Goal: Transaction & Acquisition: Register for event/course

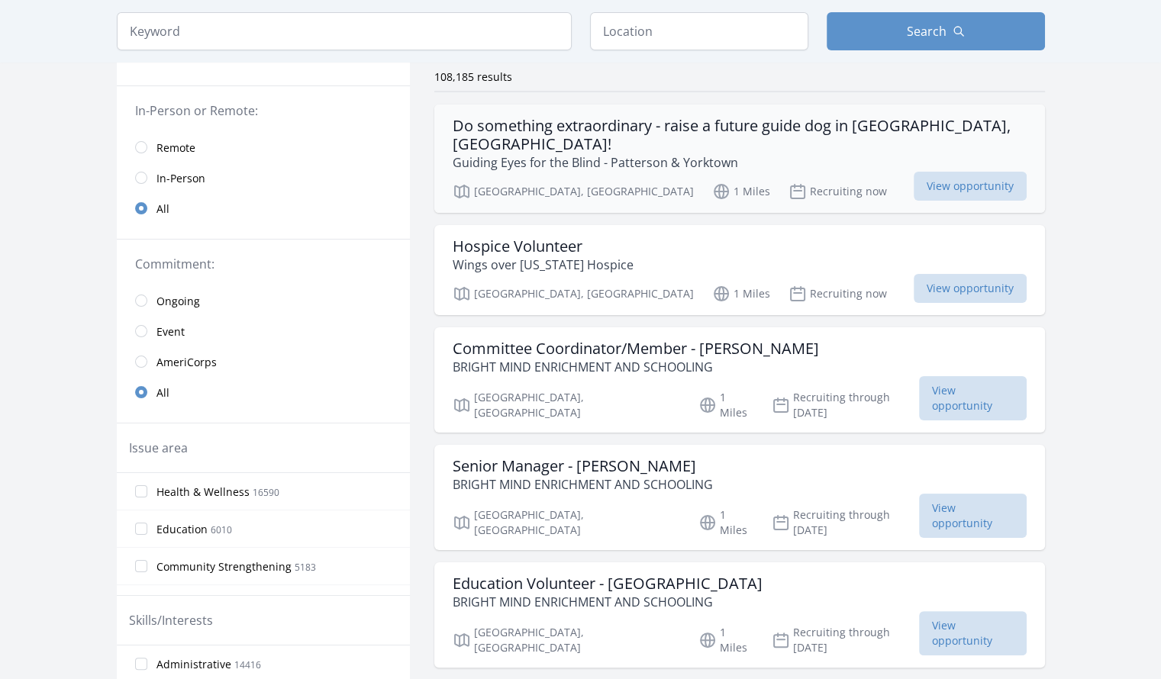
scroll to position [121, 0]
click at [659, 37] on input "text" at bounding box center [699, 31] width 218 height 38
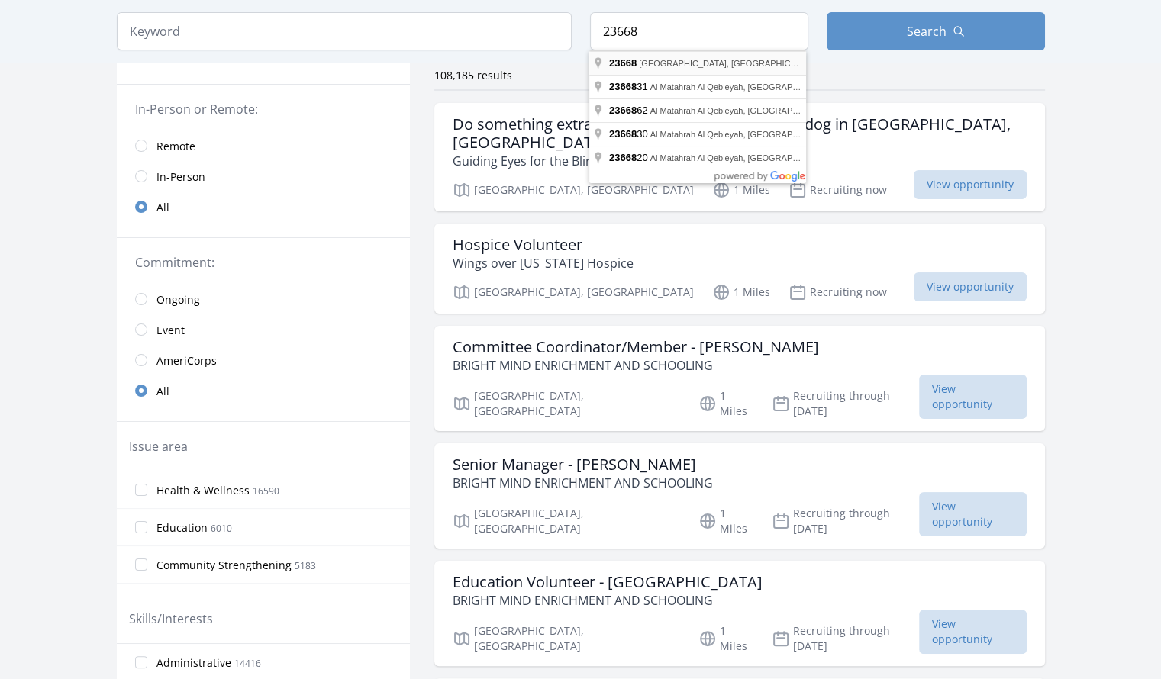
type input "Hampton, VA 23668, USA"
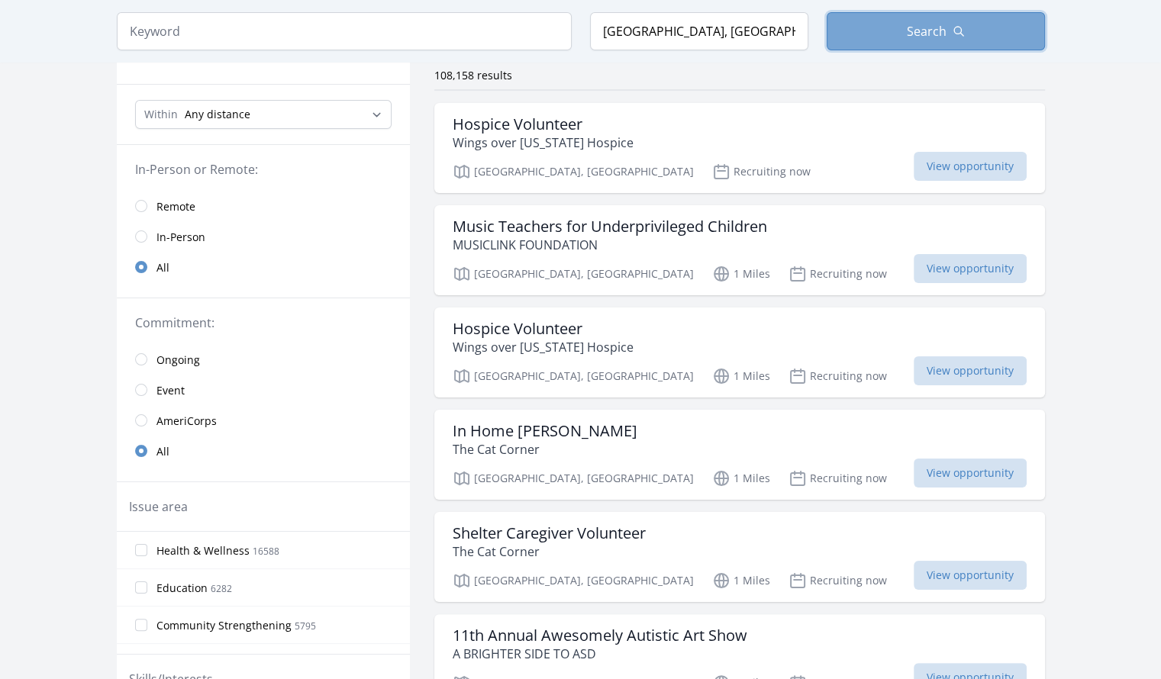
click at [929, 34] on span "Search" at bounding box center [926, 31] width 40 height 18
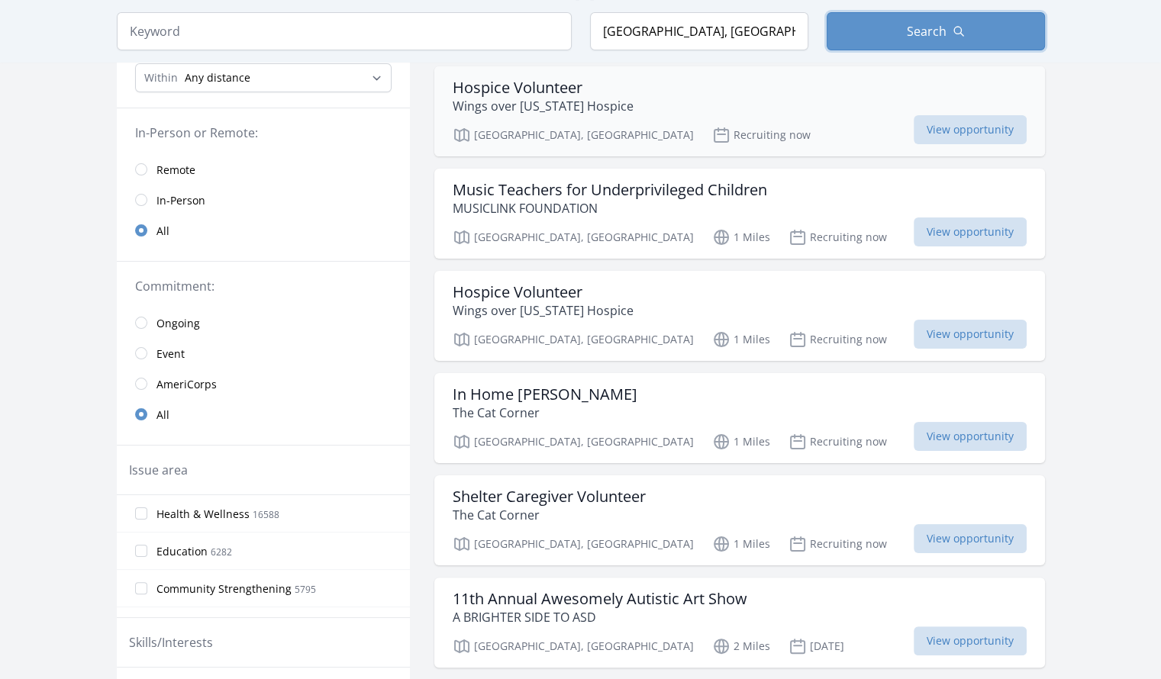
scroll to position [158, 0]
click at [913, 533] on span "View opportunity" at bounding box center [969, 537] width 113 height 29
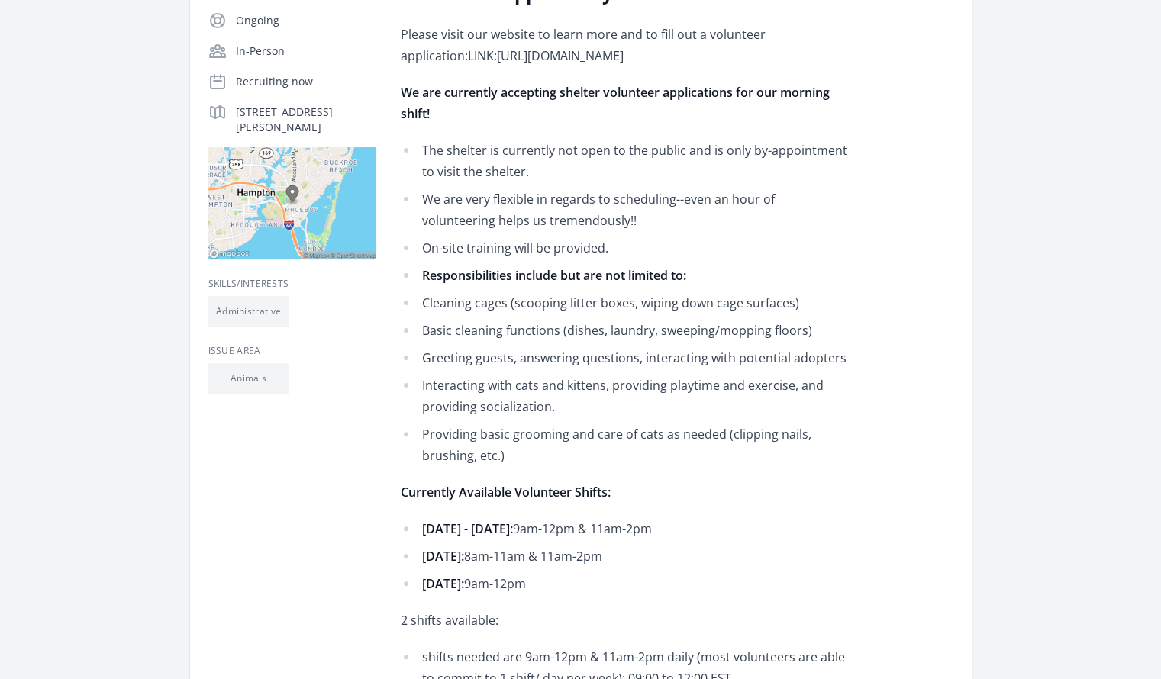
scroll to position [302, 0]
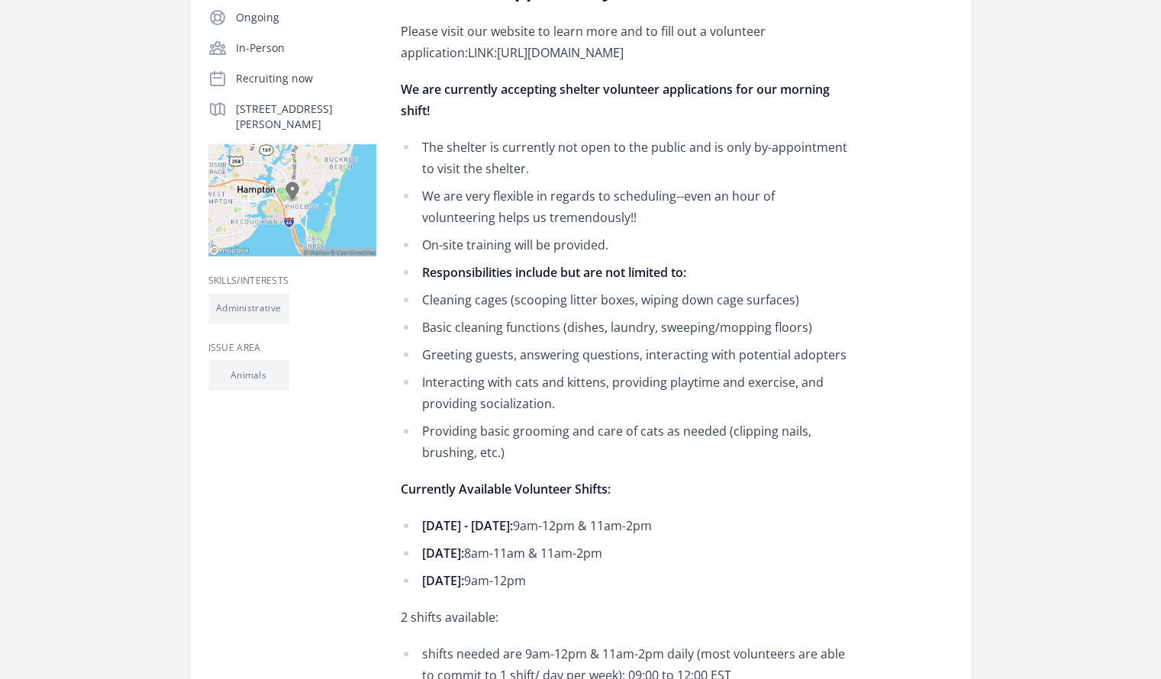
click at [776, 418] on ul "The shelter is currently not open to the public and is only by-appointment to v…" at bounding box center [624, 300] width 446 height 327
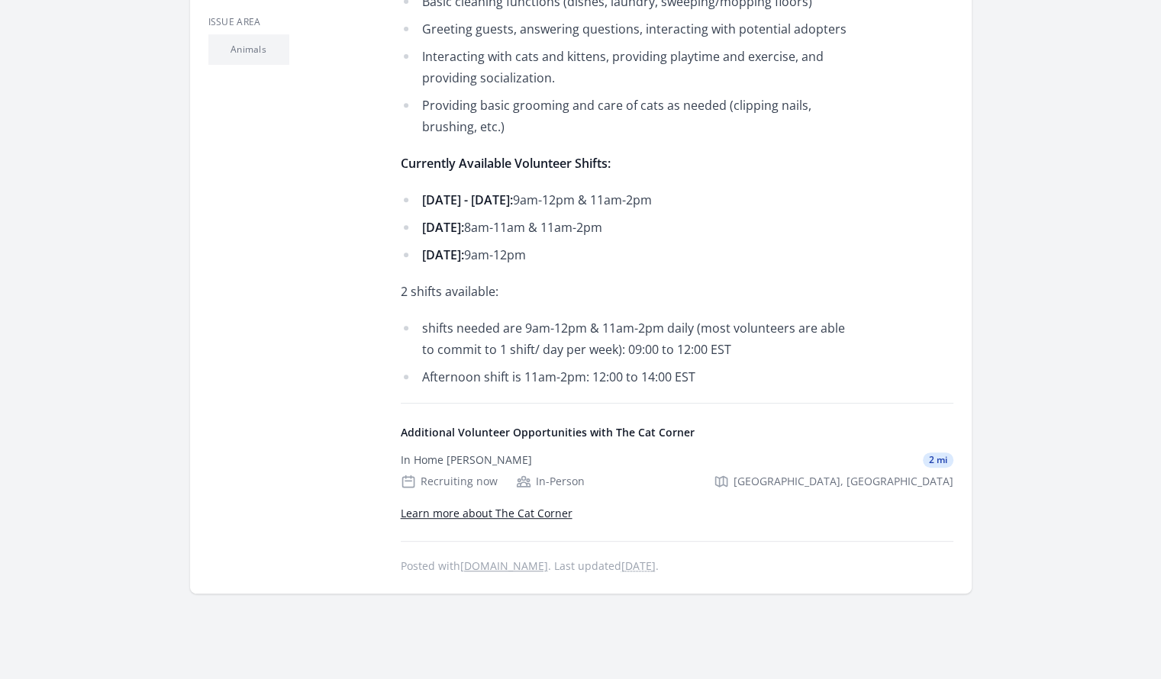
scroll to position [629, 0]
click at [710, 452] on div "In Home [PERSON_NAME] 2 mi" at bounding box center [677, 459] width 552 height 15
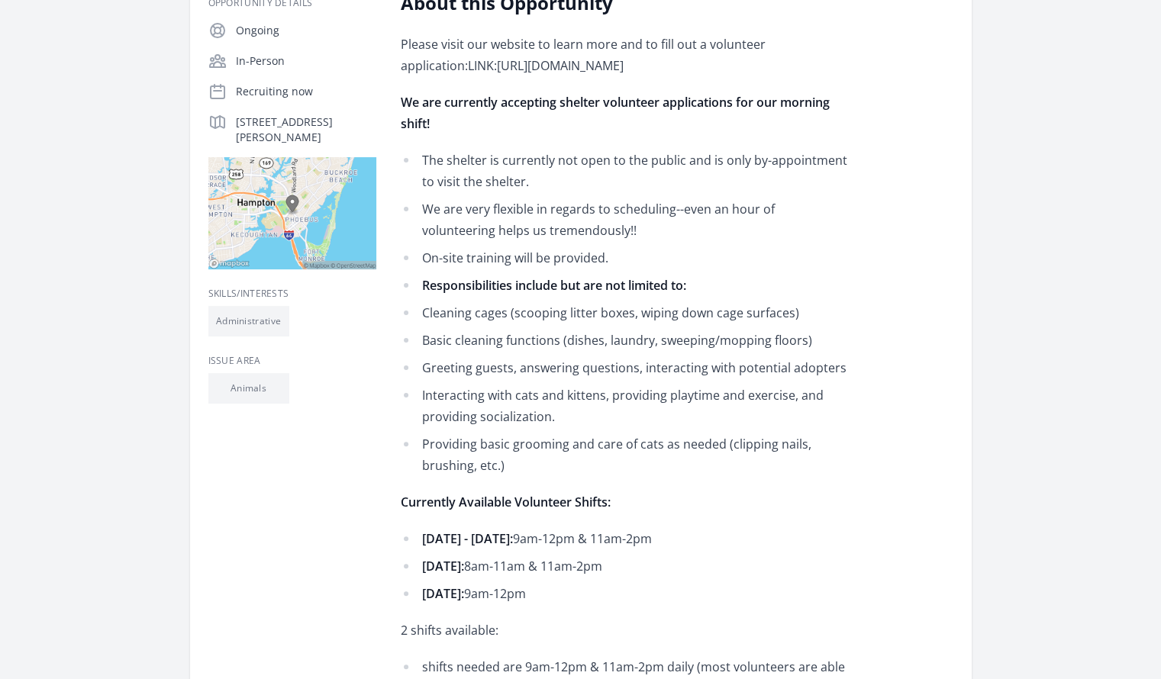
scroll to position [290, 0]
click at [295, 211] on img at bounding box center [292, 212] width 168 height 112
click at [391, 302] on div "Opportunity Details Ongoing In-Person Recruiting now 85 Fulton St, Hampton, VA …" at bounding box center [580, 451] width 745 height 923
click at [391, 307] on div "Opportunity Details Ongoing In-Person Recruiting now 85 Fulton St, Hampton, VA …" at bounding box center [580, 451] width 745 height 923
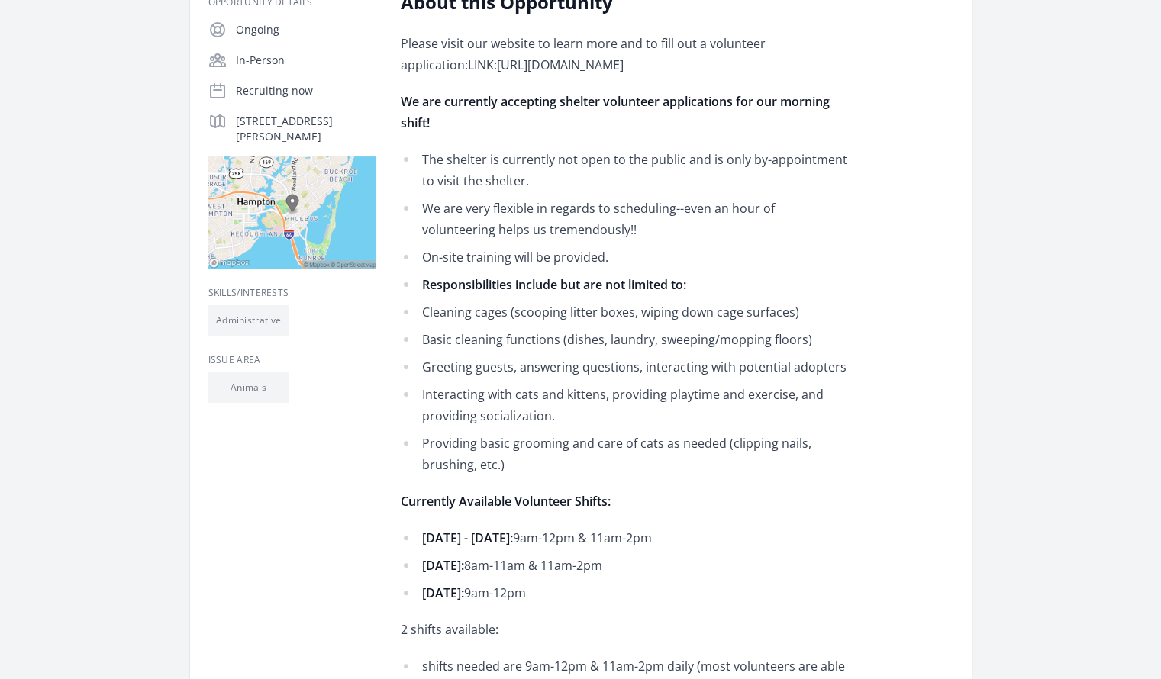
click at [336, 305] on ul "Administrative" at bounding box center [292, 320] width 168 height 31
click at [361, 285] on div "Skills/Interests Administrative Issue area Animals" at bounding box center [292, 591] width 168 height 645
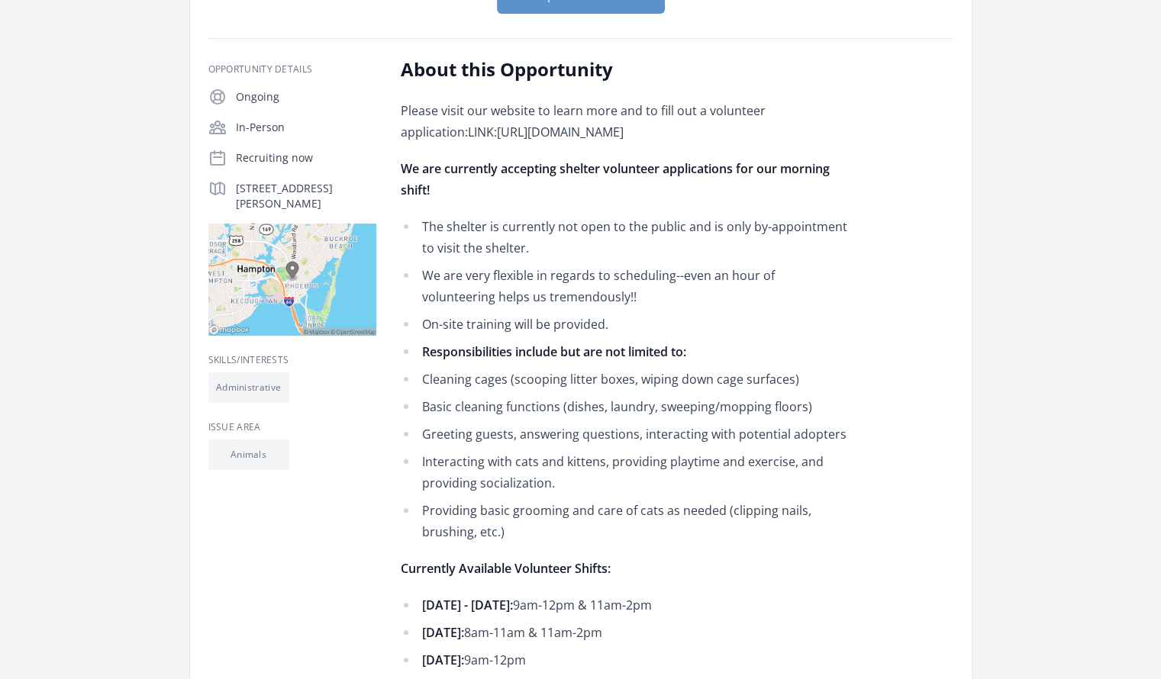
scroll to position [298, 0]
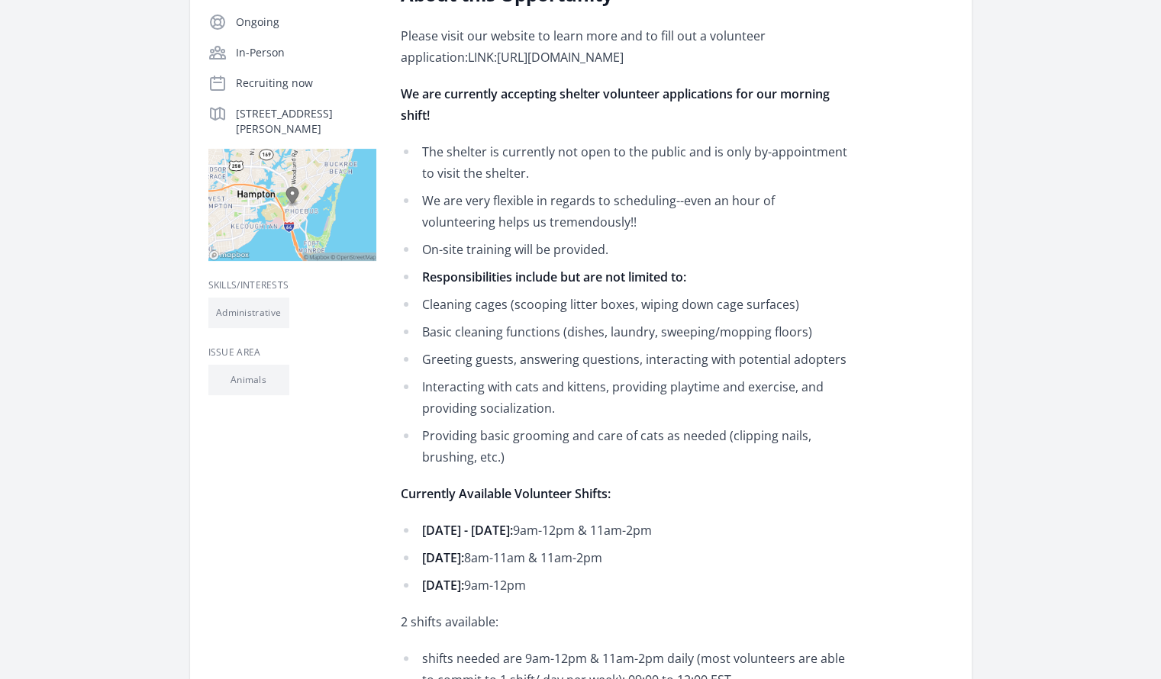
click at [723, 328] on li "Basic cleaning functions (dishes, laundry, sweeping/mopping floors)" at bounding box center [624, 331] width 446 height 21
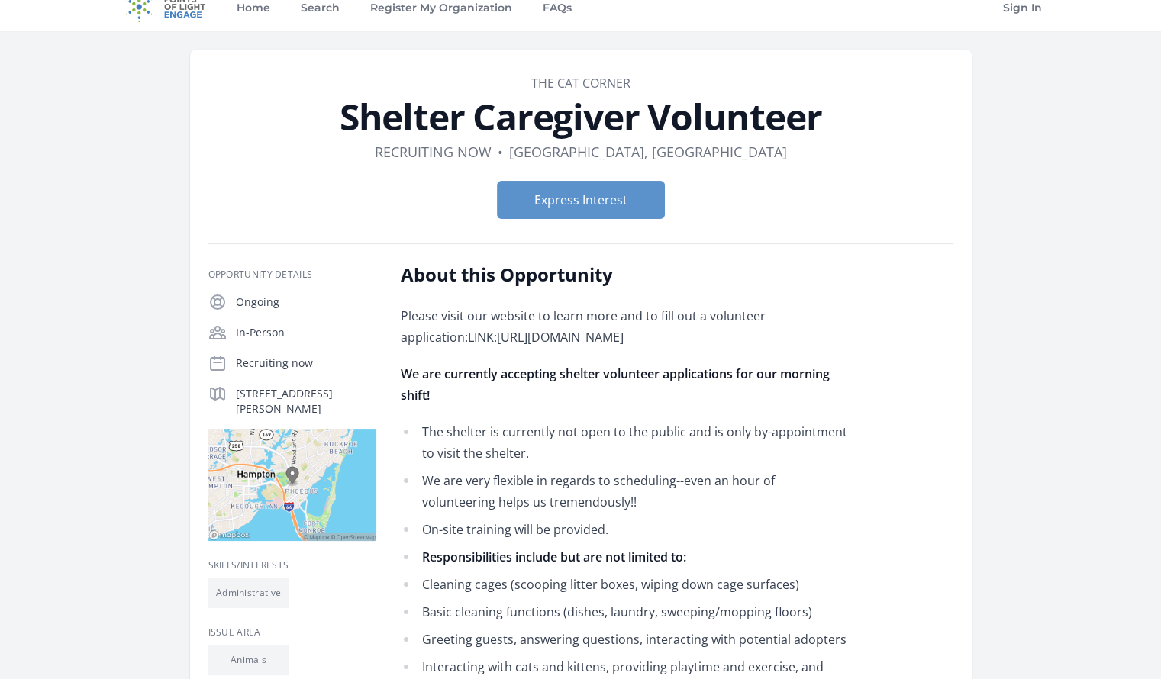
scroll to position [0, 0]
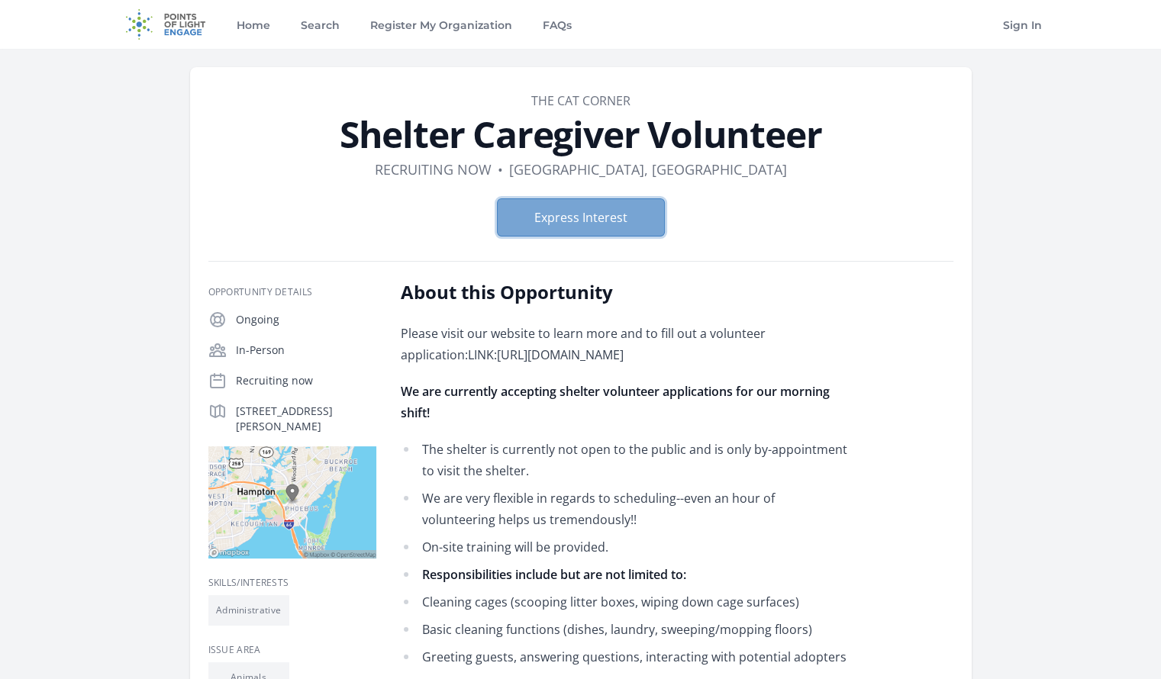
click at [564, 215] on button "Express Interest" at bounding box center [581, 217] width 168 height 38
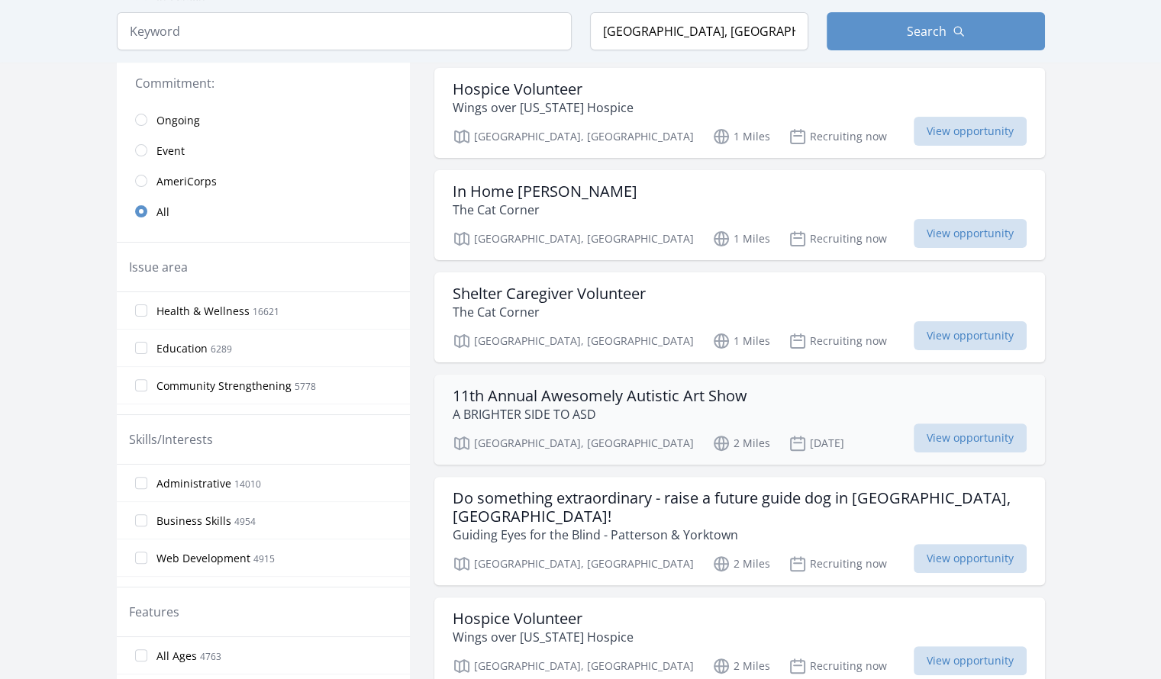
scroll to position [365, 0]
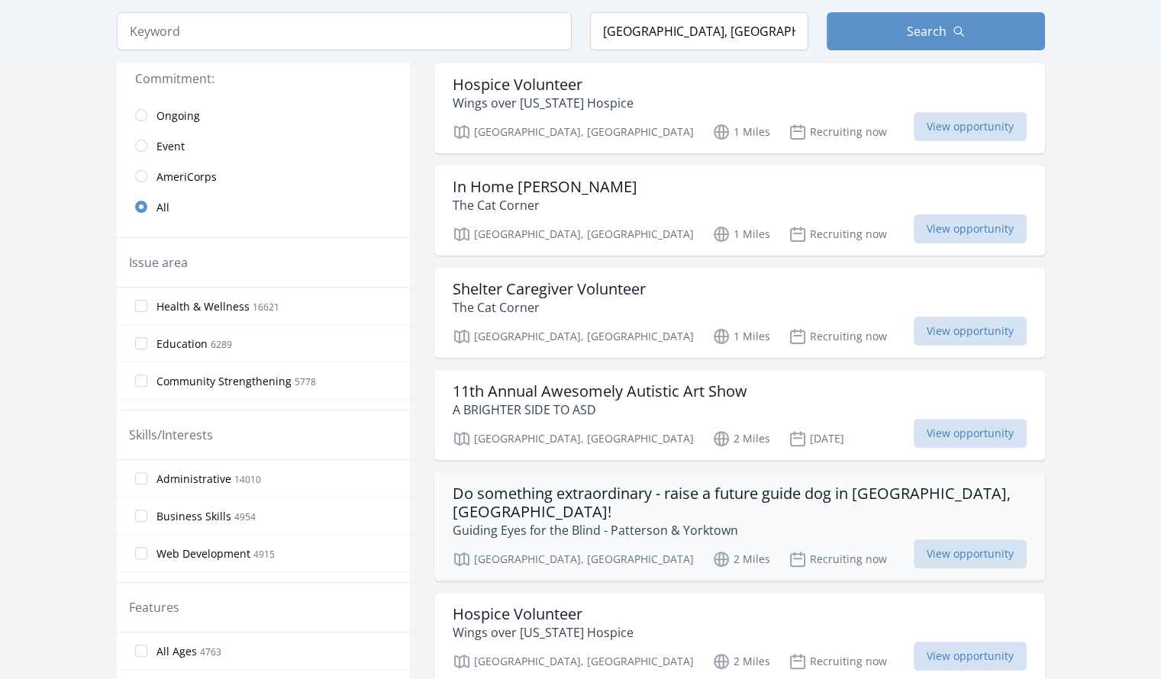
click at [848, 485] on h3 "Do something extraordinary - raise a future guide dog in City of Hampton, VA!" at bounding box center [739, 503] width 574 height 37
click at [913, 431] on span "View opportunity" at bounding box center [969, 433] width 113 height 29
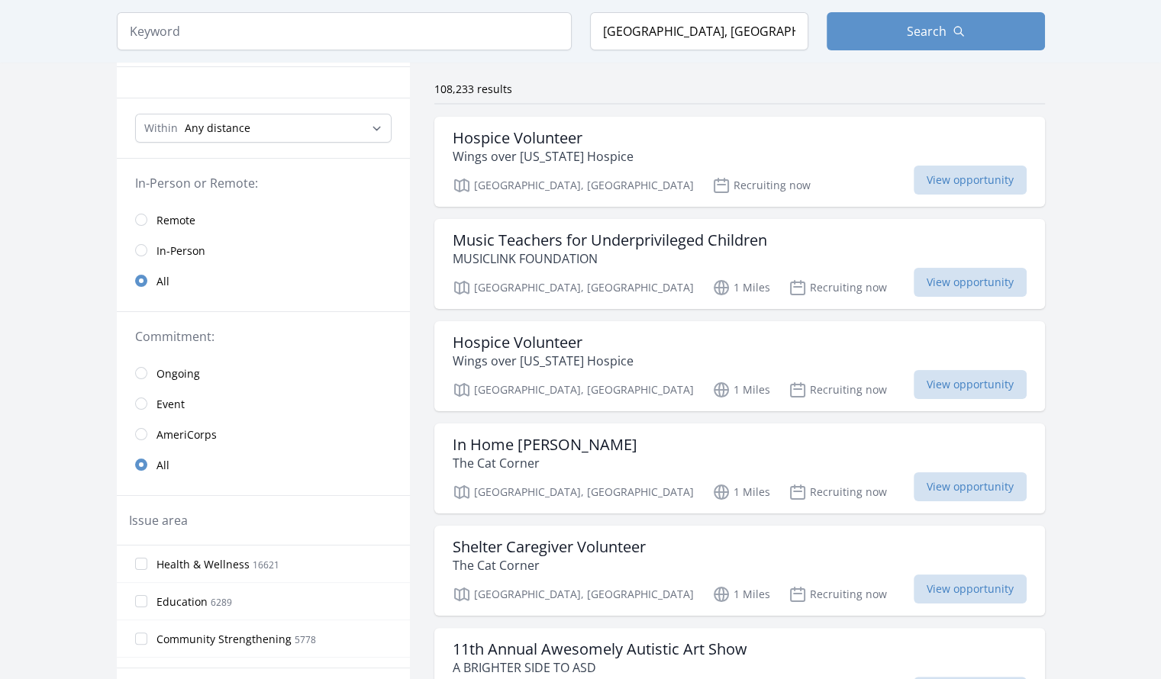
scroll to position [82, 0]
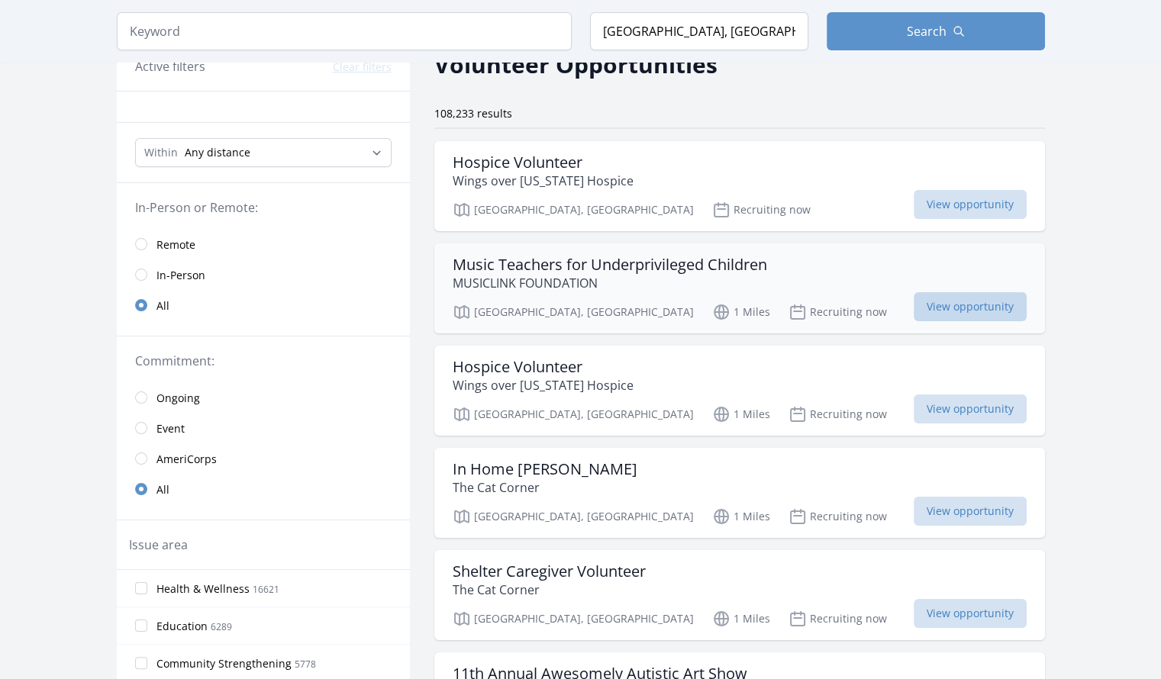
click at [949, 309] on span "View opportunity" at bounding box center [969, 306] width 113 height 29
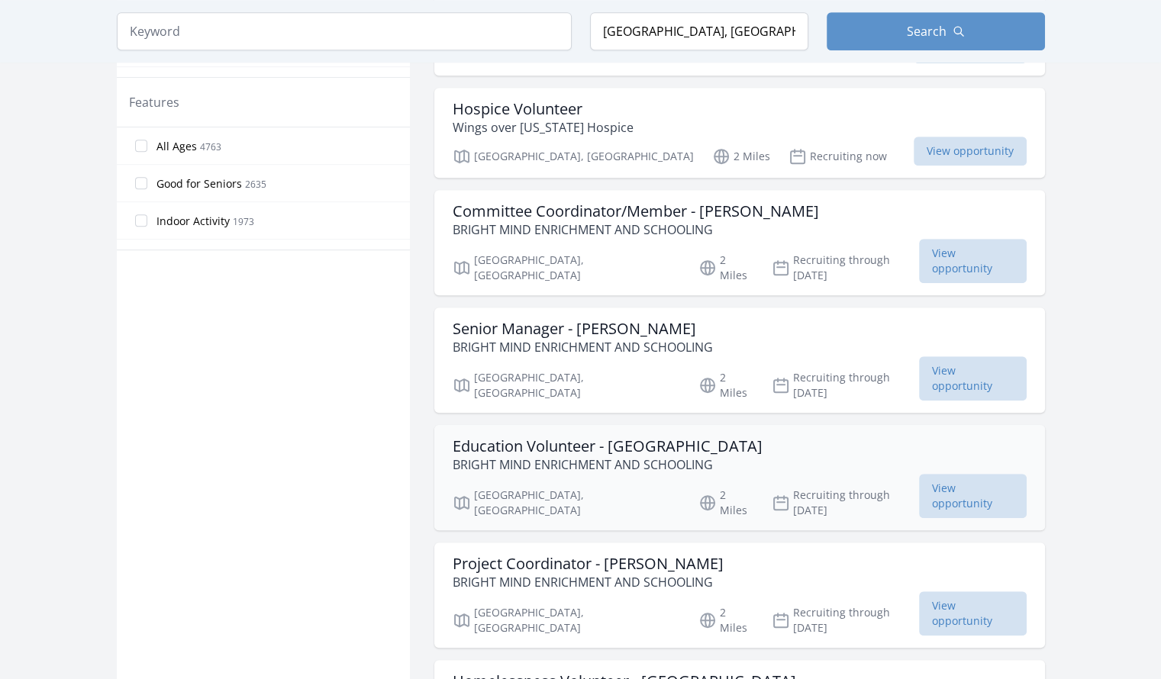
scroll to position [871, 0]
click at [934, 472] on span "View opportunity" at bounding box center [973, 494] width 108 height 44
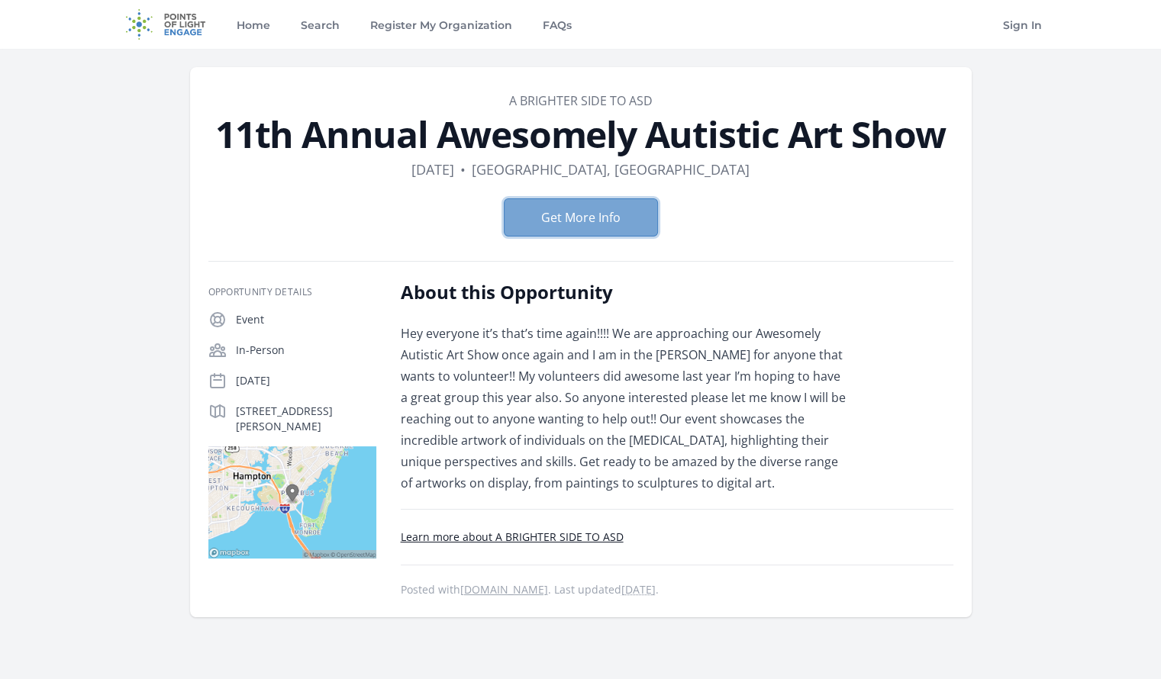
click at [565, 237] on button "Get More Info" at bounding box center [581, 217] width 154 height 38
